Goal: Task Accomplishment & Management: Complete application form

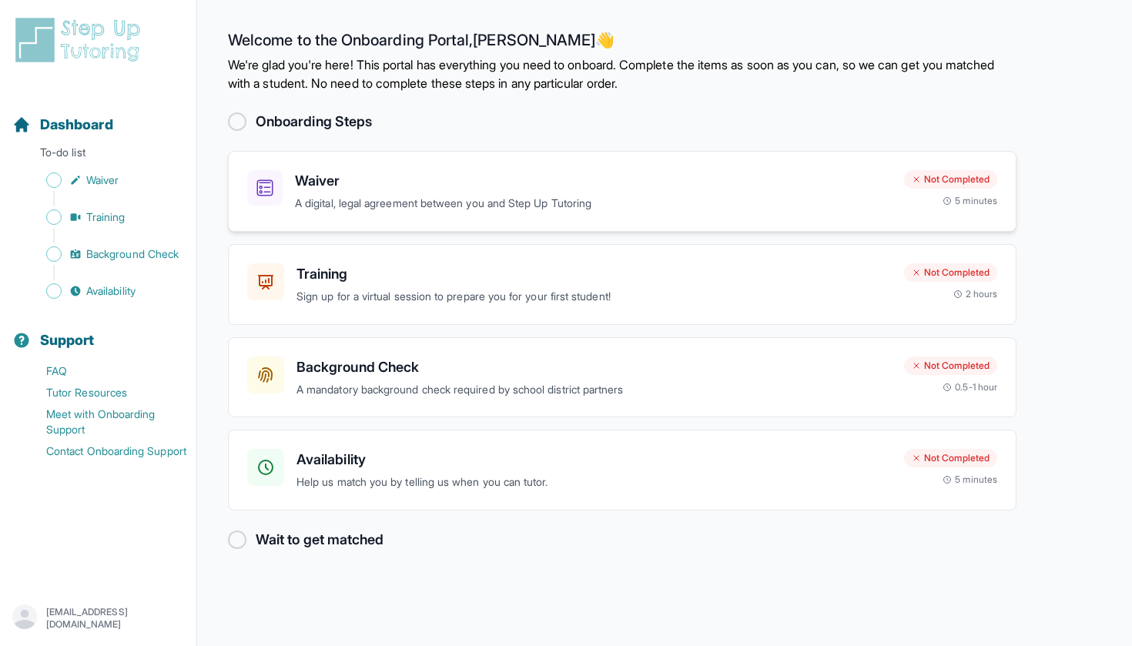
click at [498, 193] on div "Waiver A digital, legal agreement between you and Step Up Tutoring" at bounding box center [593, 191] width 597 height 42
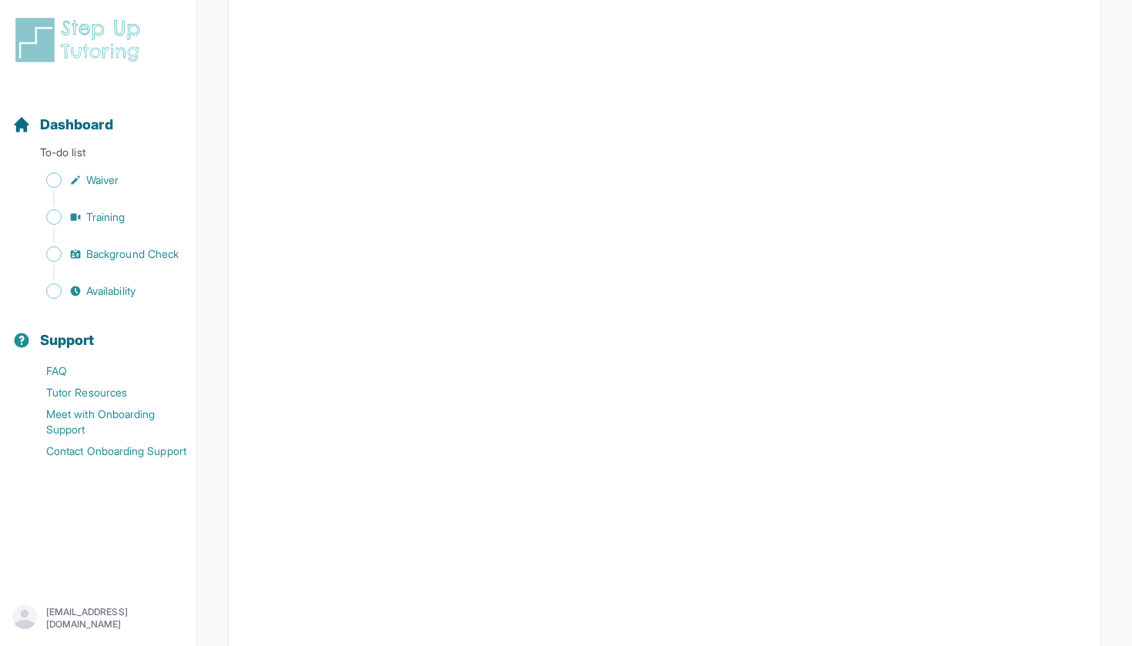
scroll to position [2536, 0]
click at [92, 176] on span "Waiver" at bounding box center [102, 180] width 32 height 15
click at [75, 130] on span "Dashboard" at bounding box center [76, 125] width 73 height 22
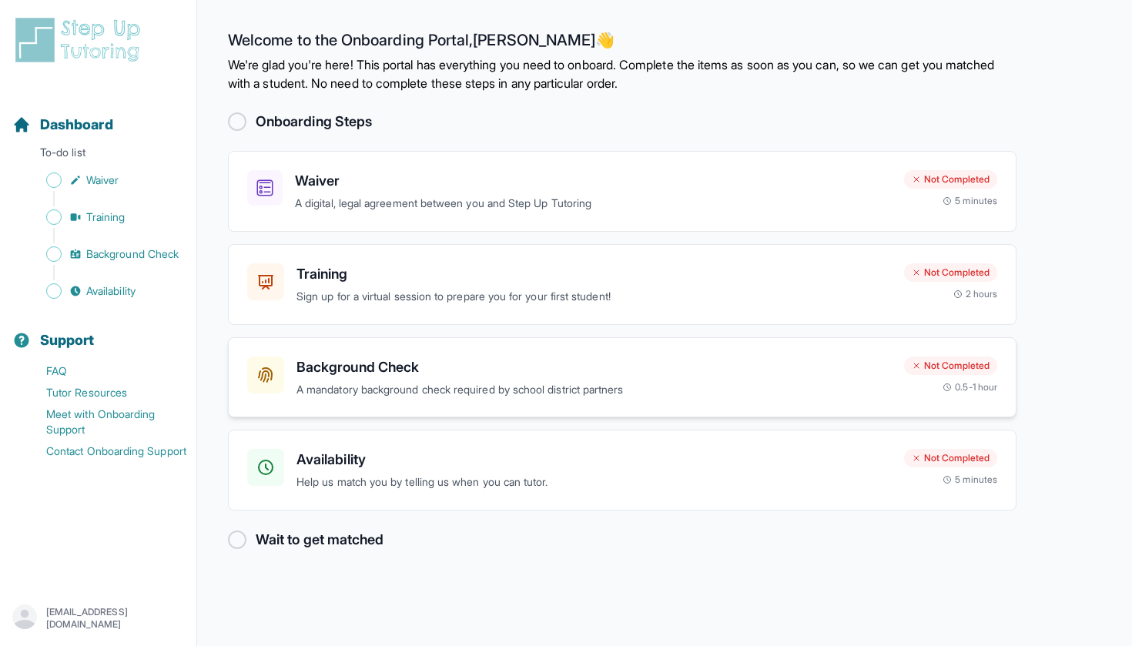
click at [559, 363] on h3 "Background Check" at bounding box center [594, 368] width 595 height 22
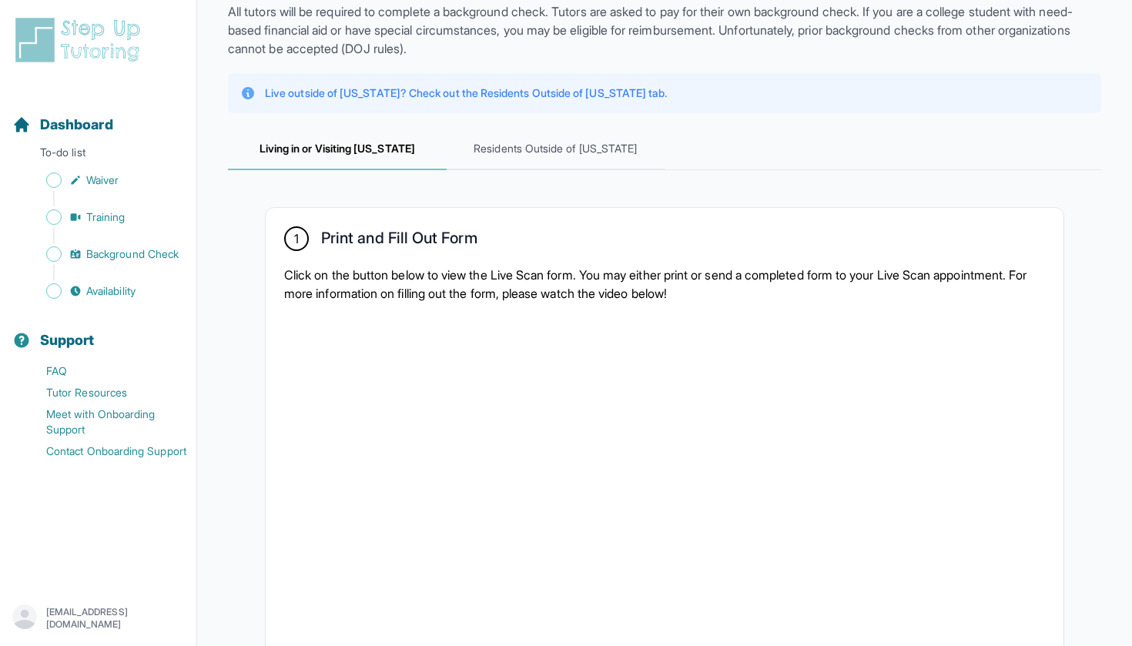
scroll to position [101, 0]
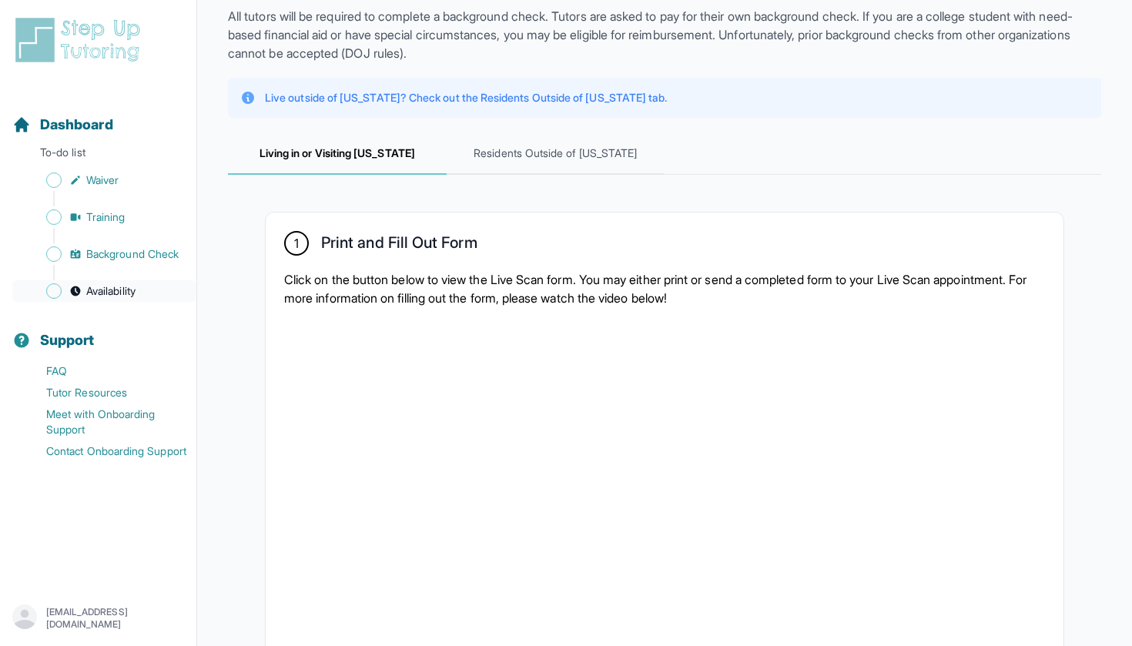
click at [92, 290] on span "Availability" at bounding box center [110, 290] width 49 height 15
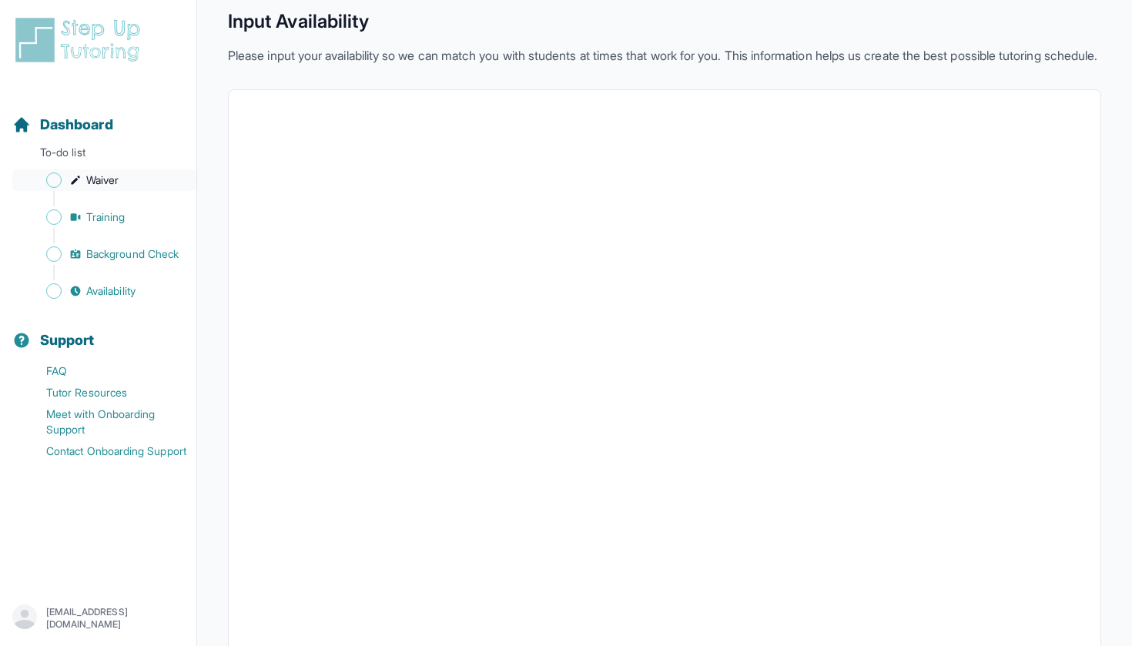
click at [88, 183] on span "Waiver" at bounding box center [102, 180] width 32 height 15
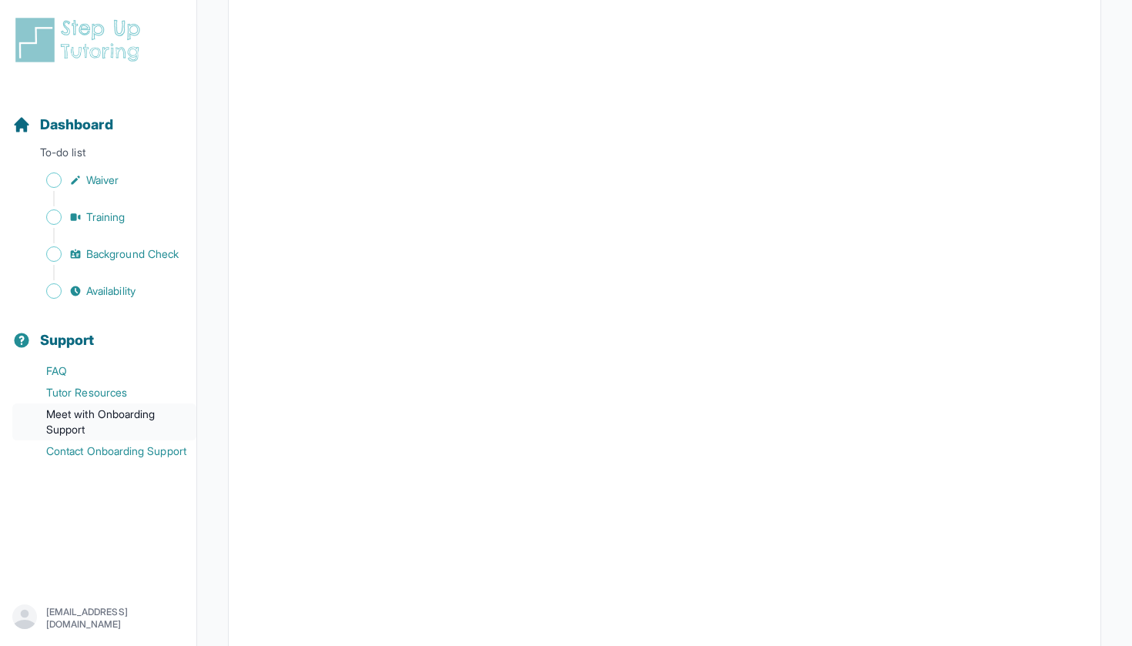
scroll to position [343, 0]
click at [96, 256] on span "Background Check" at bounding box center [132, 253] width 92 height 15
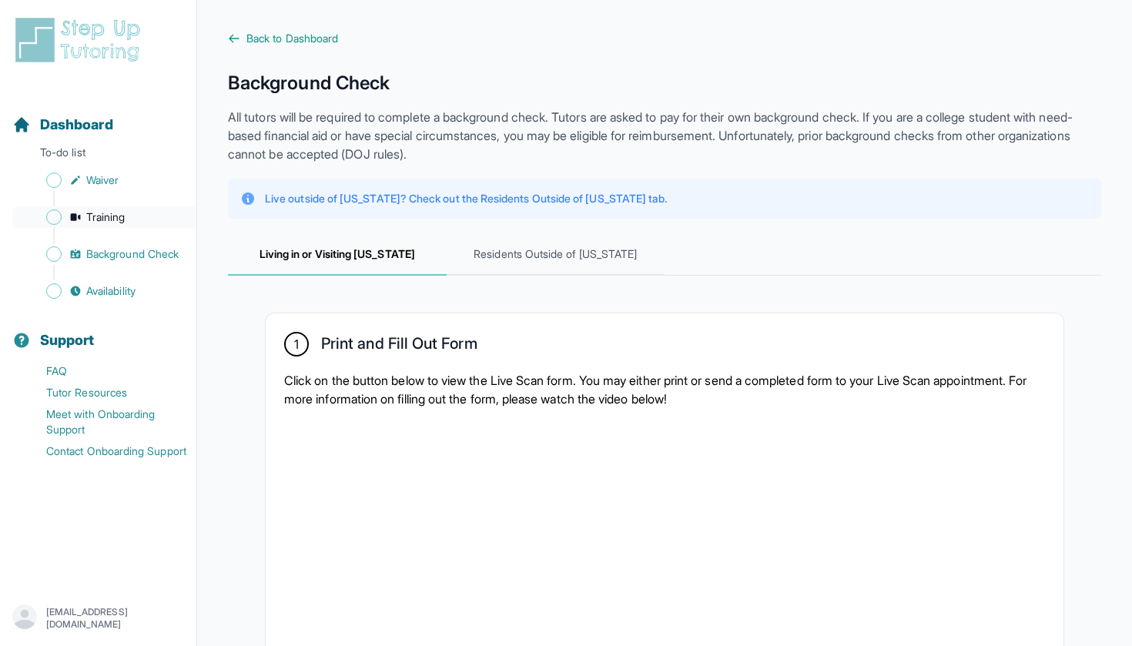
click at [108, 221] on span "Training" at bounding box center [105, 216] width 39 height 15
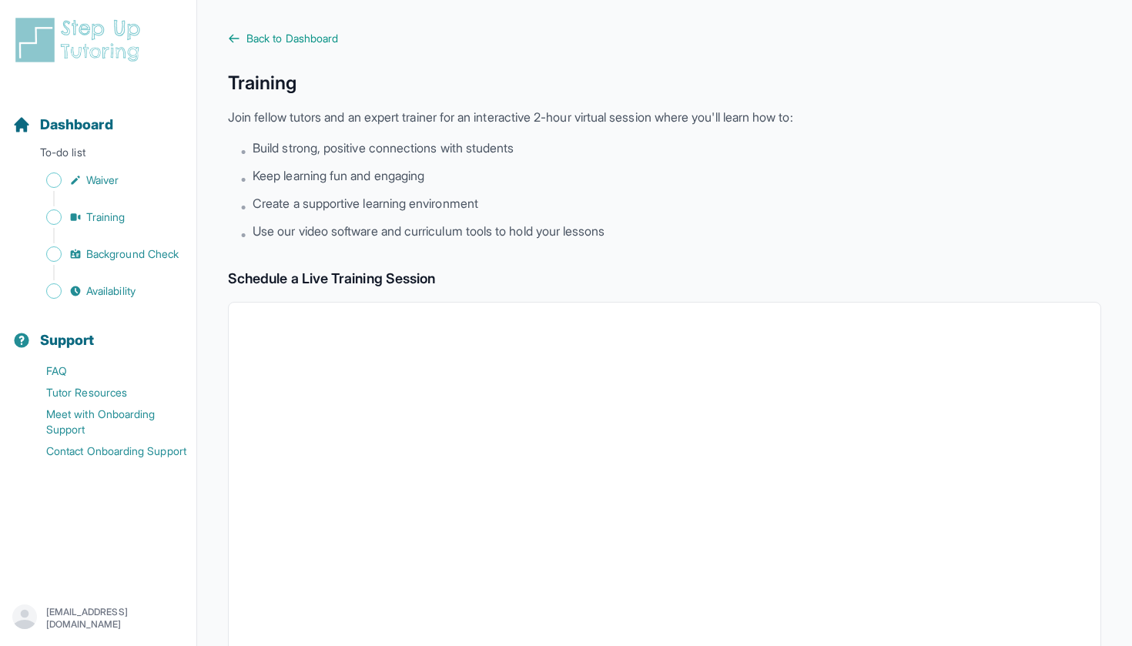
scroll to position [25, 0]
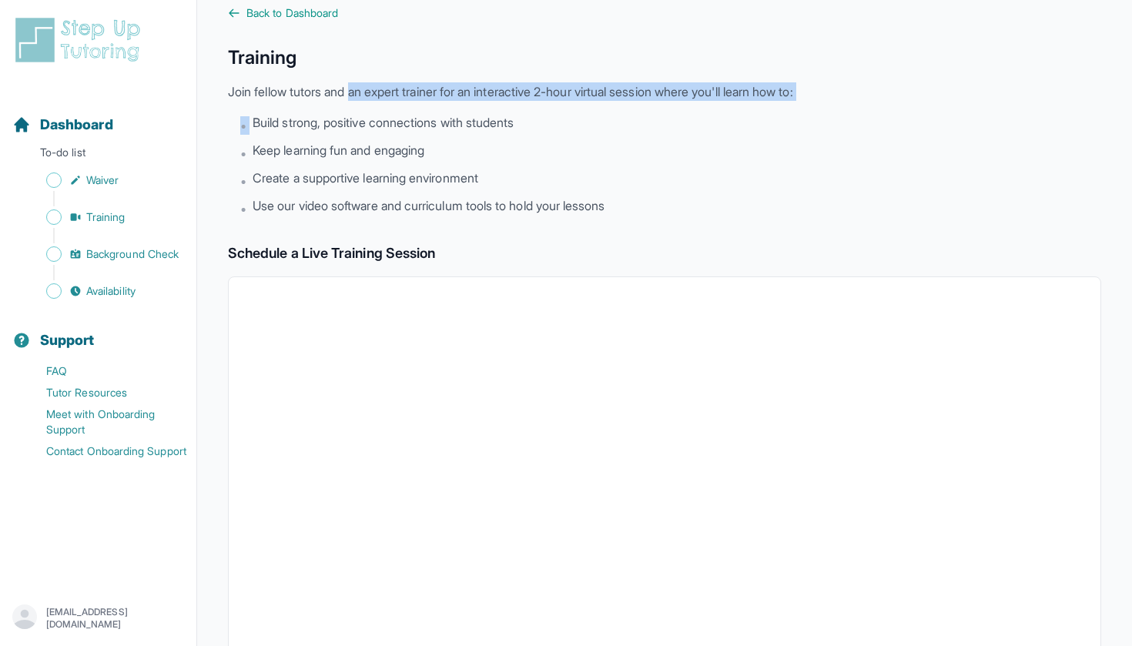
drag, startPoint x: 357, startPoint y: 91, endPoint x: 370, endPoint y: 106, distance: 19.1
click at [370, 107] on div "Training Join fellow tutors and an expert trainer for an interactive 2-hour vir…" at bounding box center [664, 131] width 873 height 173
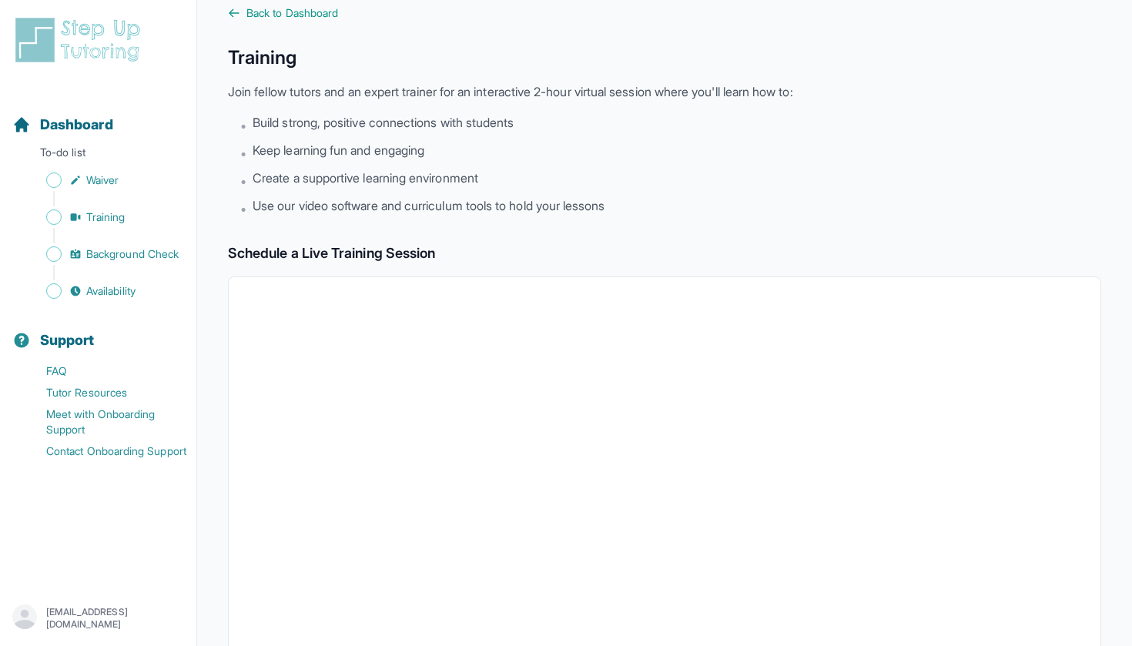
click at [340, 106] on div "Training Join fellow tutors and an expert trainer for an interactive 2-hour vir…" at bounding box center [664, 131] width 873 height 173
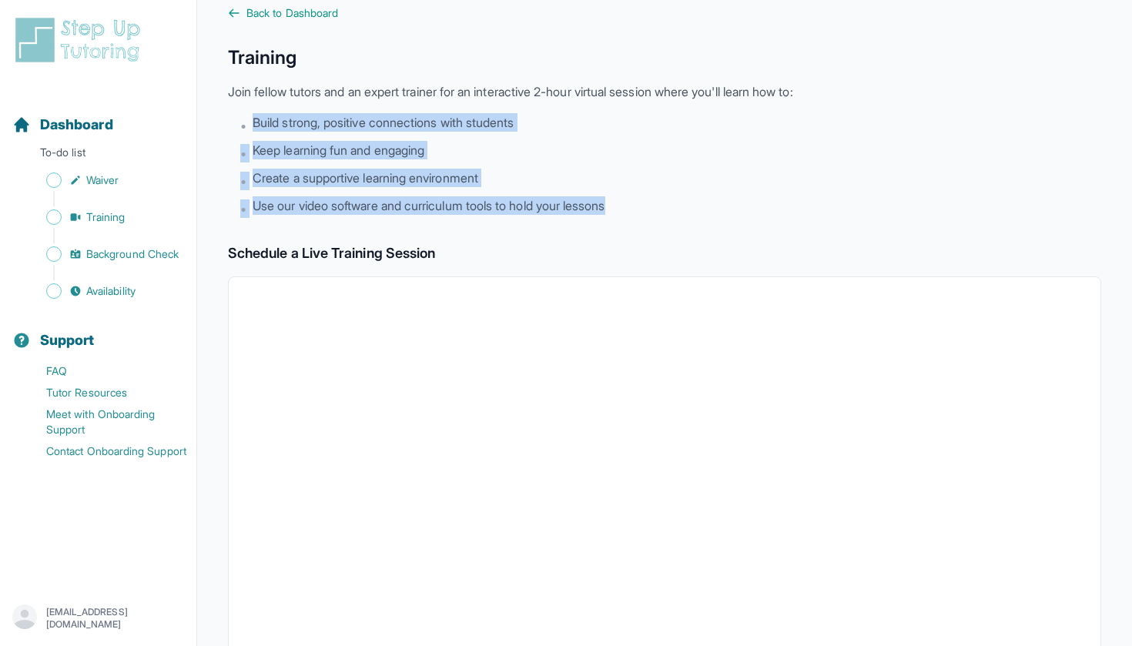
drag, startPoint x: 325, startPoint y: 106, endPoint x: 364, endPoint y: 217, distance: 117.4
click at [364, 217] on div "Training Join fellow tutors and an expert trainer for an interactive 2-hour vir…" at bounding box center [664, 131] width 873 height 173
click at [364, 217] on li "• Use our video software and curriculum tools to hold your lessons" at bounding box center [670, 207] width 861 height 22
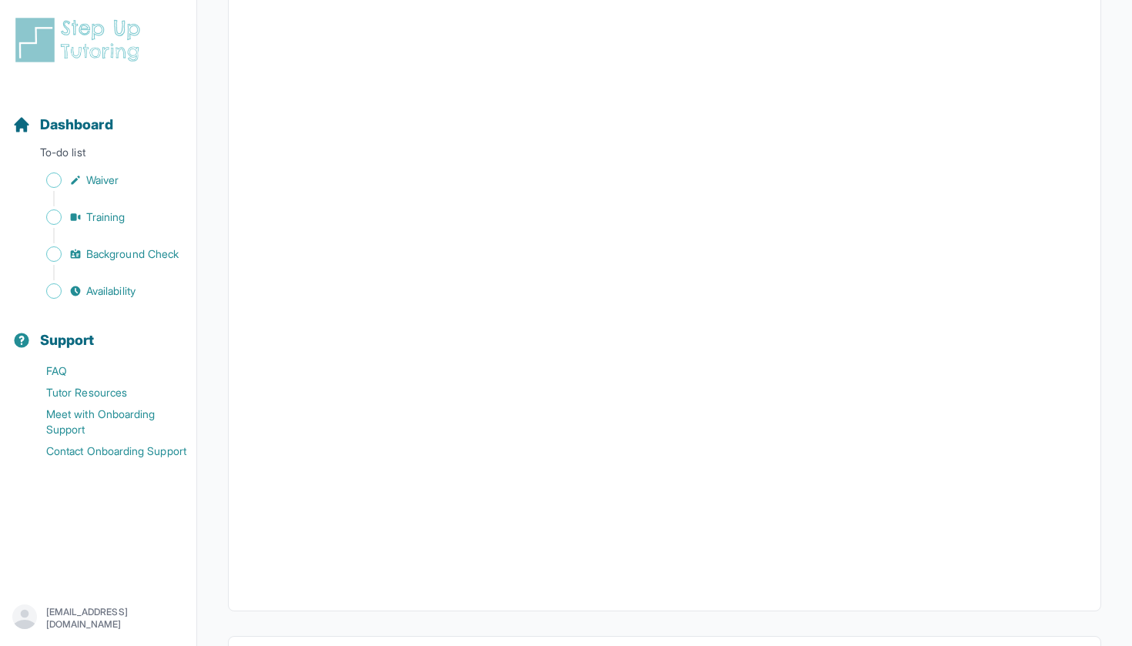
scroll to position [361, 0]
click at [114, 185] on span "Waiver" at bounding box center [102, 180] width 32 height 15
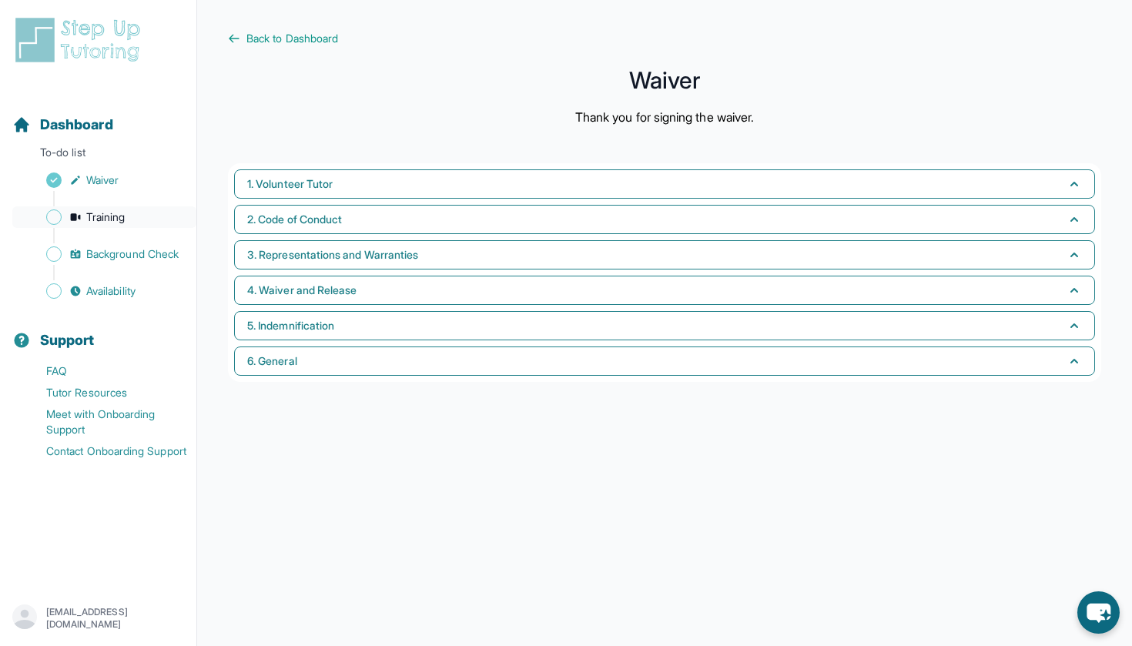
click at [106, 223] on span "Training" at bounding box center [105, 216] width 39 height 15
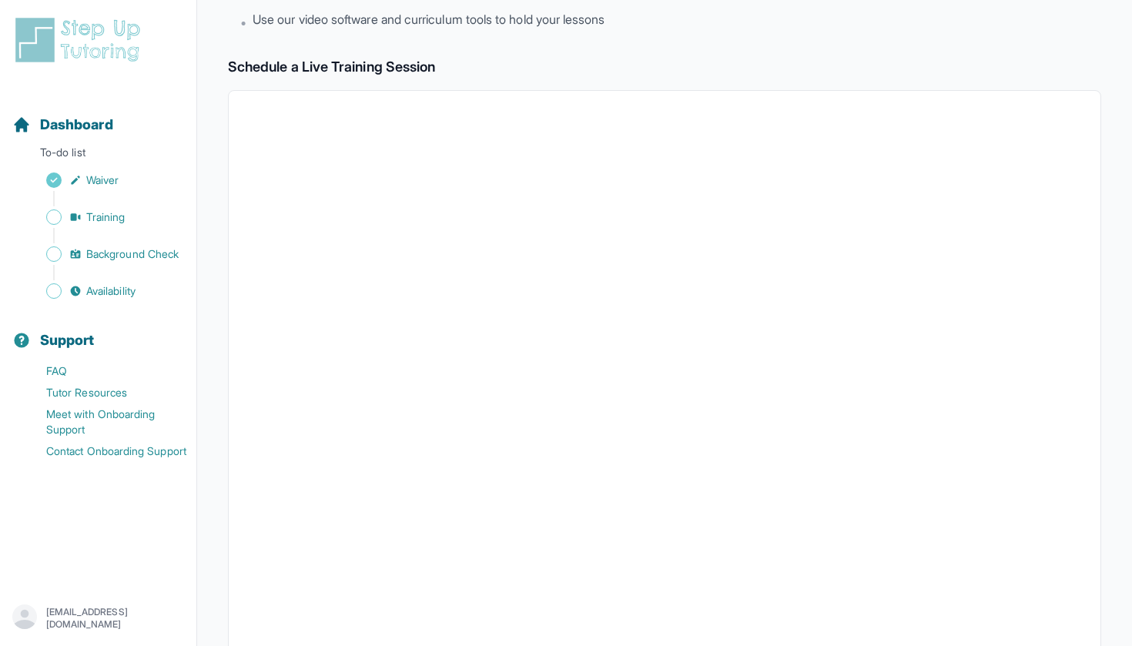
scroll to position [213, 0]
